Goal: Understand process/instructions

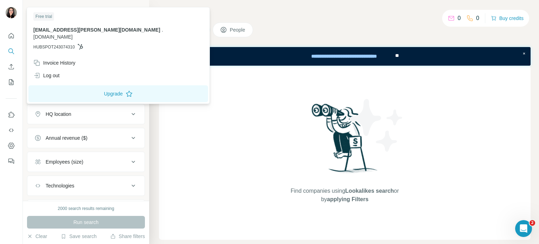
click at [2, 15] on div at bounding box center [12, 13] width 20 height 23
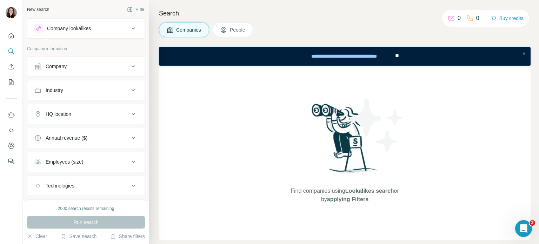
click at [8, 13] on img at bounding box center [11, 12] width 11 height 11
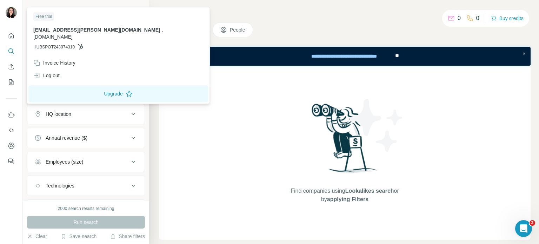
click at [15, 33] on div at bounding box center [11, 96] width 22 height 142
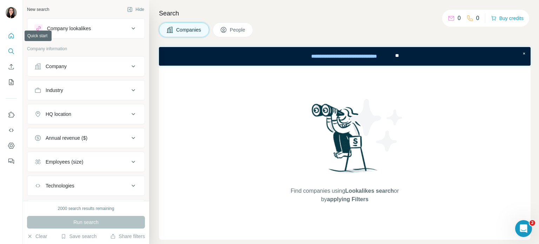
click at [15, 33] on button "Quick start" at bounding box center [11, 35] width 11 height 13
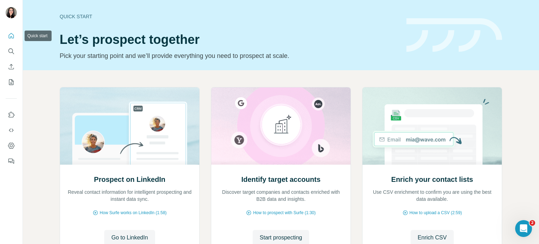
click at [13, 32] on icon "Quick start" at bounding box center [11, 35] width 7 height 7
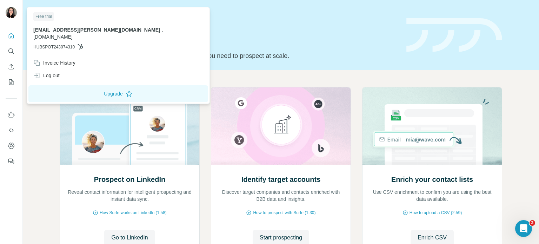
click at [9, 9] on img at bounding box center [11, 12] width 11 height 11
